Goal: Information Seeking & Learning: Compare options

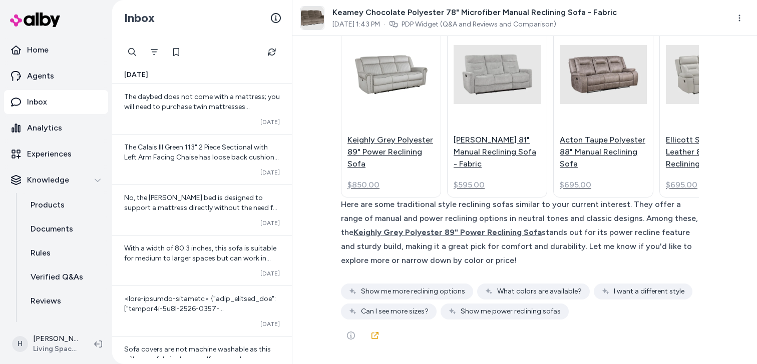
scroll to position [20285, 0]
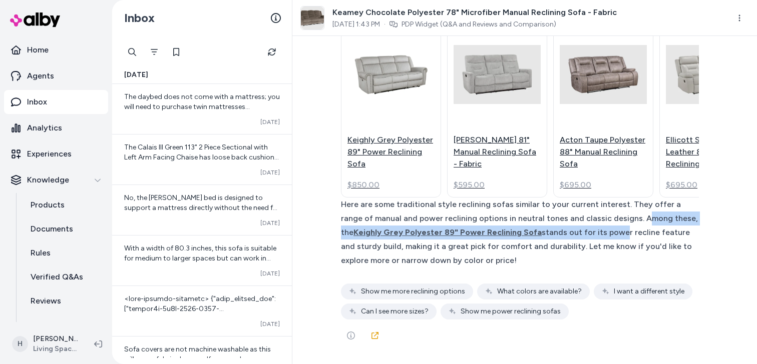
drag, startPoint x: 638, startPoint y: 217, endPoint x: 638, endPoint y: 235, distance: 18.0
click at [638, 235] on div "Here are some traditional style reclining sofas similar to your current interes…" at bounding box center [520, 233] width 358 height 70
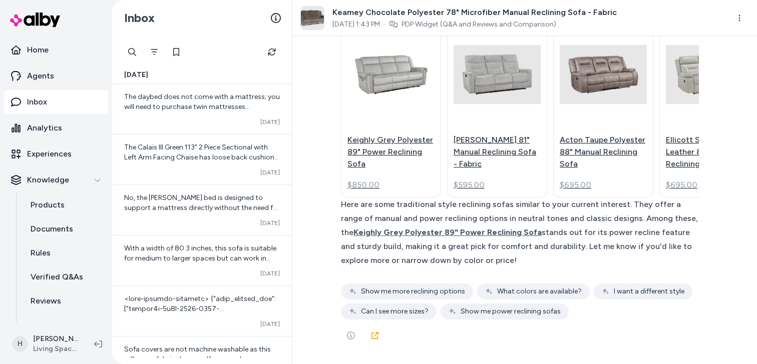
scroll to position [20272, 0]
click at [374, 338] on icon at bounding box center [375, 336] width 8 height 8
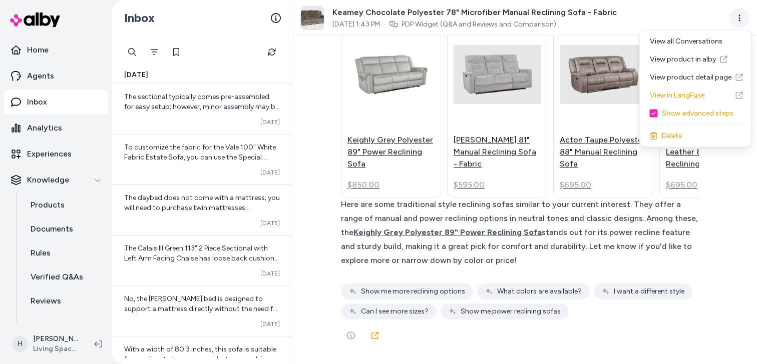
click at [739, 18] on html "Home Agents Inbox Analytics Experiences Knowledge Products Documents Rules Veri…" at bounding box center [378, 182] width 757 height 364
click at [679, 80] on link "View product detail page" at bounding box center [696, 78] width 108 height 18
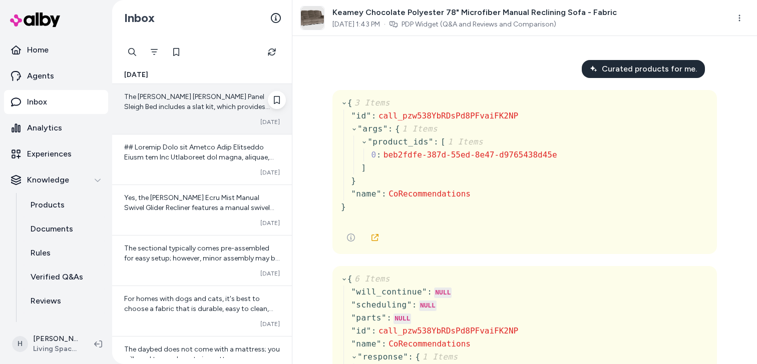
click at [220, 117] on div "The Winifred Queen Wood Panel Sleigh Bed includes a slat kit, which provides su…" at bounding box center [202, 109] width 180 height 50
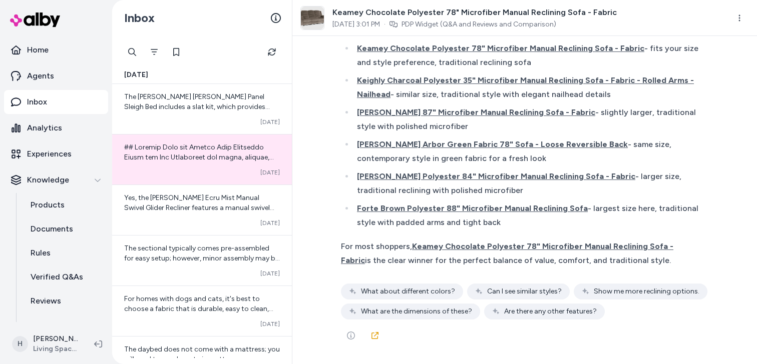
scroll to position [20044, 0]
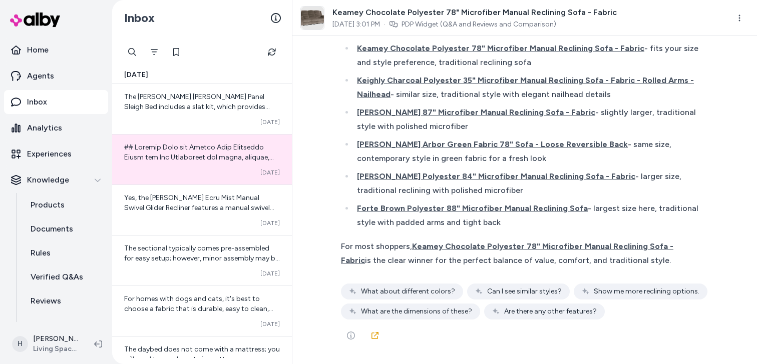
drag, startPoint x: 340, startPoint y: 248, endPoint x: 693, endPoint y: 258, distance: 352.5
click at [693, 258] on div "Curated Sofa and Living Room Furniture Picks for You Handpicked for style, comf…" at bounding box center [524, 81] width 384 height 543
copy div "For most shoppers, Keamey Chocolate Polyester 78" Microfiber Manual Reclining S…"
click at [372, 333] on icon at bounding box center [374, 335] width 7 height 7
